Goal: Find specific page/section: Find specific page/section

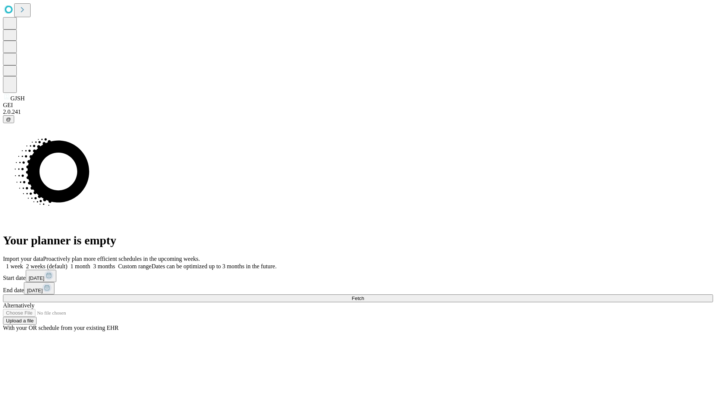
click at [364, 295] on span "Fetch" at bounding box center [358, 298] width 12 height 6
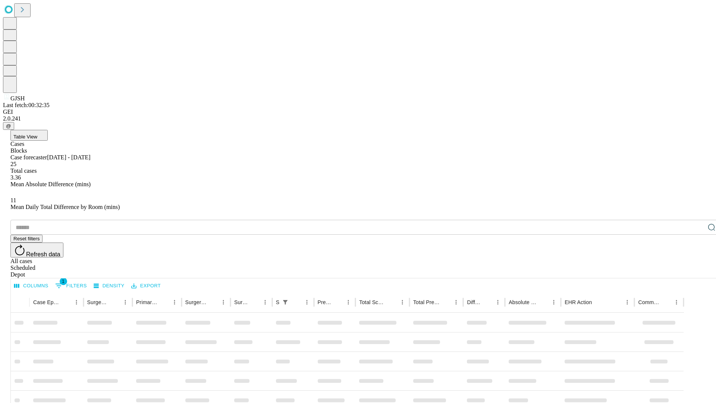
click at [696, 271] on div "Depot" at bounding box center [365, 274] width 710 height 7
